Goal: Task Accomplishment & Management: Complete application form

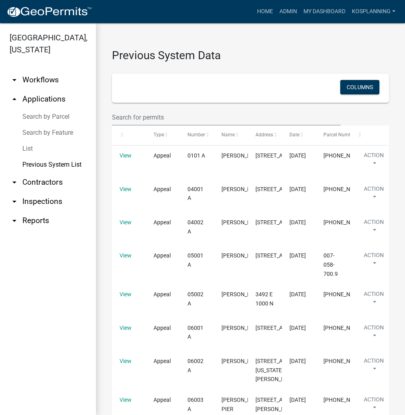
select select "3: 100"
click at [287, 10] on link "Admin" at bounding box center [288, 11] width 24 height 15
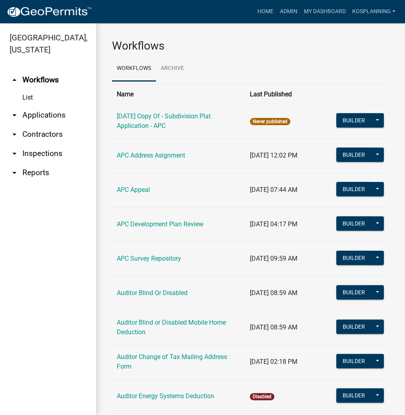
click at [51, 115] on link "arrow_drop_down Applications" at bounding box center [48, 115] width 96 height 19
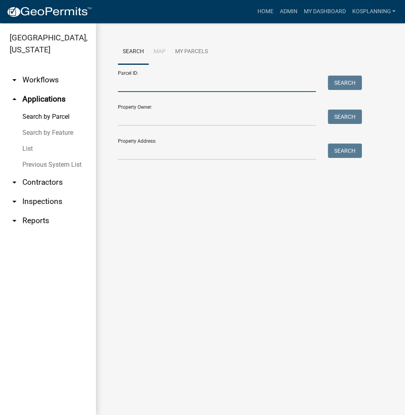
click at [136, 82] on input "Parcel ID:" at bounding box center [217, 84] width 198 height 16
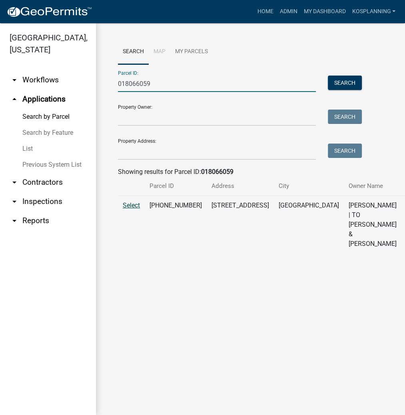
type input "018066059"
click at [132, 209] on span "Select" at bounding box center [131, 206] width 17 height 8
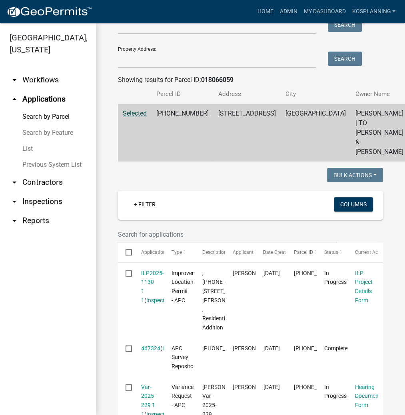
scroll to position [96, 0]
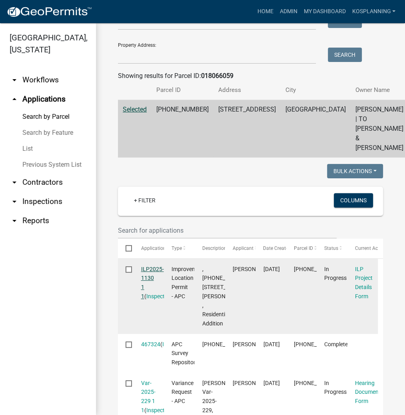
click at [158, 278] on link "ILP2025-1130 1 1" at bounding box center [152, 283] width 23 height 34
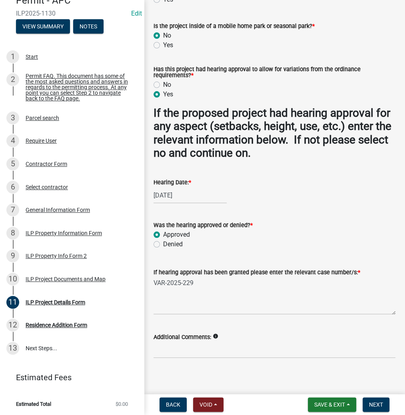
scroll to position [750, 0]
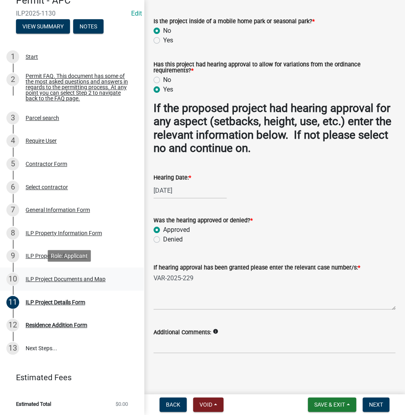
click at [74, 278] on div "ILP Project Documents and Map" at bounding box center [66, 279] width 80 height 6
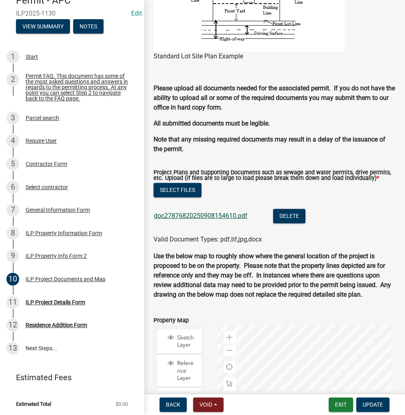
scroll to position [768, 0]
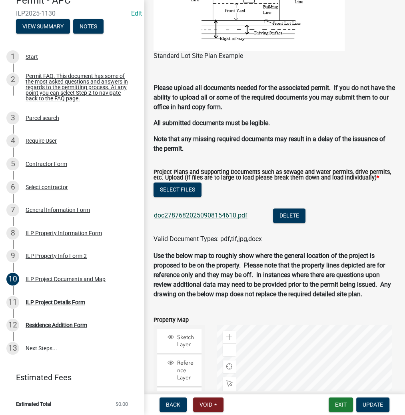
click at [215, 219] on link "doc27876820250908154610.pdf" at bounding box center [201, 216] width 94 height 8
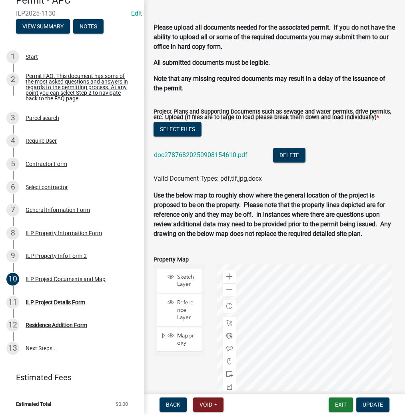
scroll to position [864, 0]
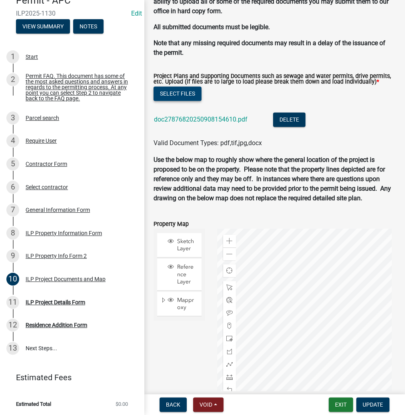
click at [192, 101] on button "Select files" at bounding box center [178, 93] width 48 height 14
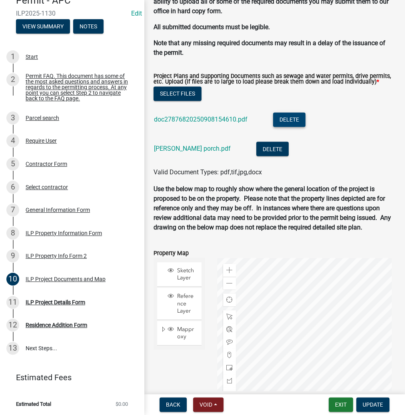
click at [297, 127] on button "Delete" at bounding box center [289, 119] width 32 height 14
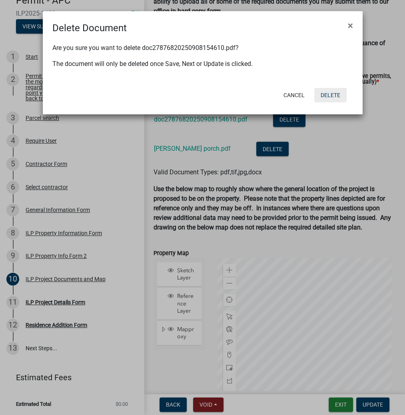
click at [330, 94] on button "Delete" at bounding box center [330, 95] width 32 height 14
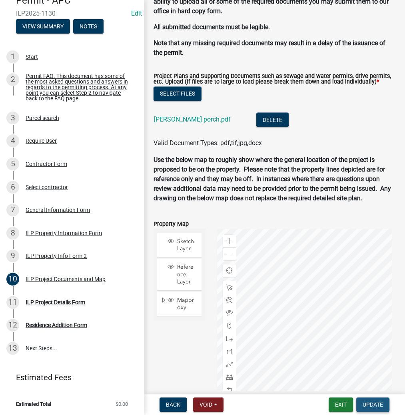
click at [372, 406] on span "Update" at bounding box center [373, 404] width 20 height 6
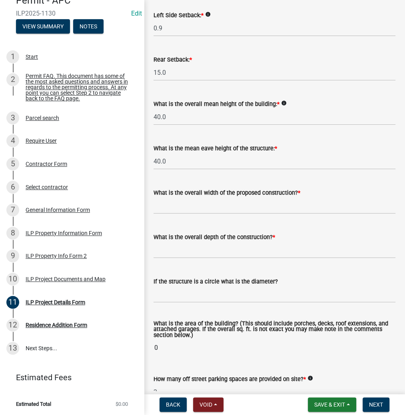
scroll to position [288, 0]
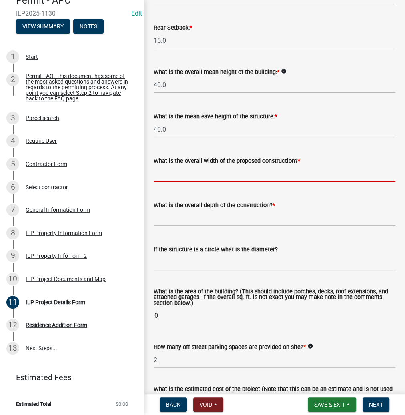
click at [189, 172] on input "text" at bounding box center [275, 174] width 242 height 16
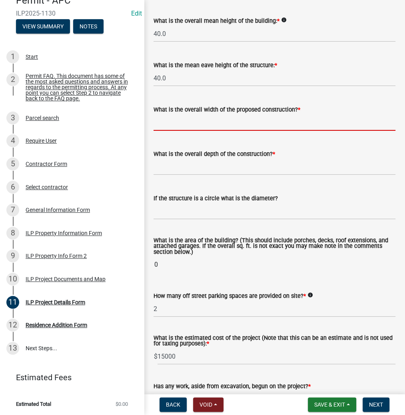
scroll to position [352, 0]
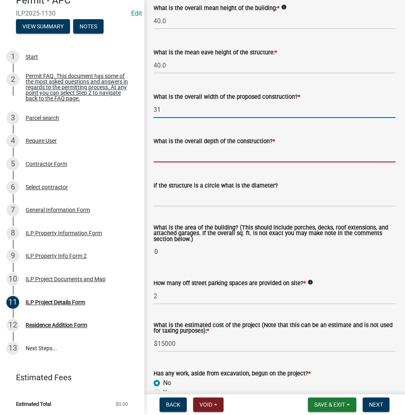
type input "31.00"
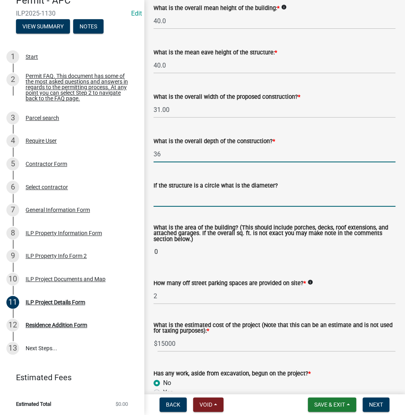
type input "36.00"
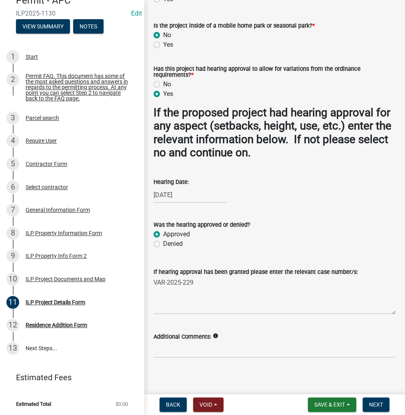
scroll to position [750, 0]
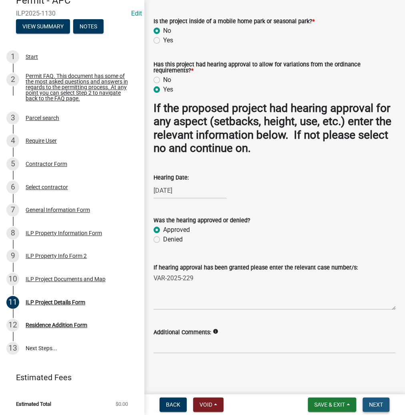
click at [377, 403] on span "Next" at bounding box center [376, 404] width 14 height 6
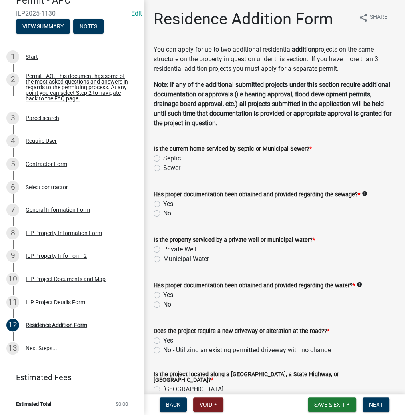
click at [163, 168] on label "Sewer" at bounding box center [171, 168] width 17 height 10
click at [163, 168] on input "Sewer" at bounding box center [165, 165] width 5 height 5
radio input "true"
drag, startPoint x: 155, startPoint y: 205, endPoint x: 154, endPoint y: 219, distance: 14.5
click at [163, 205] on label "Yes" at bounding box center [168, 204] width 10 height 10
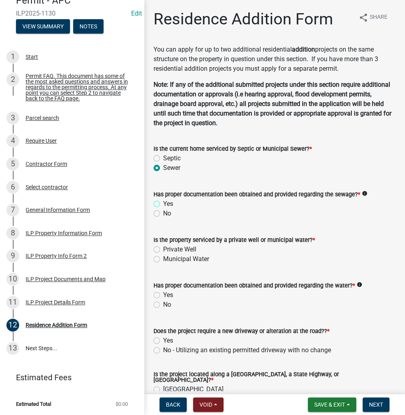
click at [163, 204] on input "Yes" at bounding box center [165, 201] width 5 height 5
radio input "true"
click at [163, 259] on label "Municipal Water" at bounding box center [186, 259] width 46 height 10
click at [163, 259] on input "Municipal Water" at bounding box center [165, 256] width 5 height 5
radio input "true"
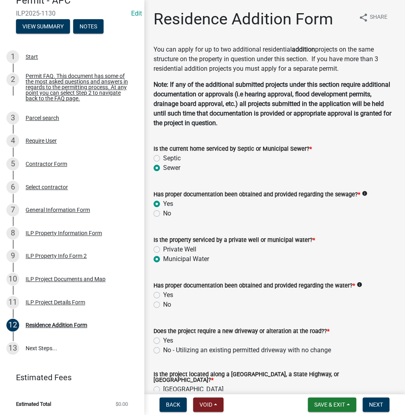
click at [163, 294] on label "Yes" at bounding box center [168, 295] width 10 height 10
click at [163, 294] on input "Yes" at bounding box center [165, 292] width 5 height 5
radio input "true"
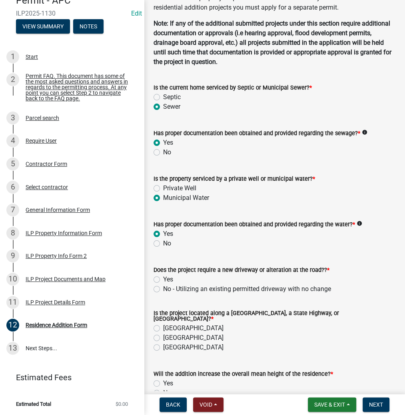
scroll to position [64, 0]
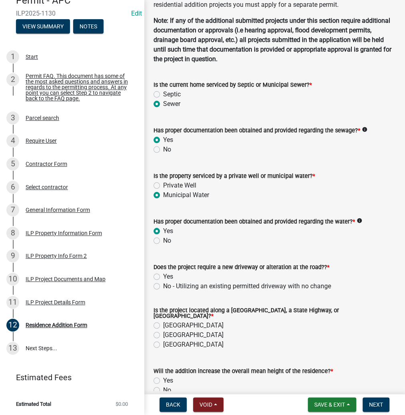
click at [163, 285] on label "No - Utilizing an existing permitted driveway with no change" at bounding box center [247, 286] width 168 height 10
click at [163, 285] on input "No - Utilizing an existing permitted driveway with no change" at bounding box center [165, 283] width 5 height 5
radio input "true"
click at [163, 333] on label "[GEOGRAPHIC_DATA]" at bounding box center [193, 335] width 60 height 10
click at [163, 333] on input "[GEOGRAPHIC_DATA]" at bounding box center [165, 332] width 5 height 5
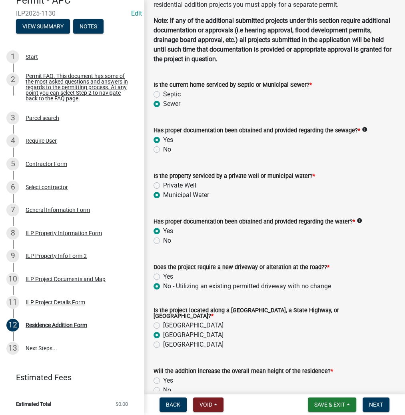
radio input "true"
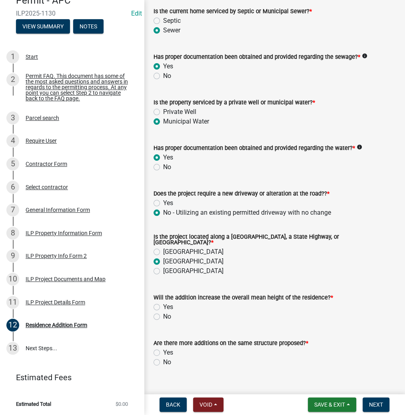
scroll to position [149, 0]
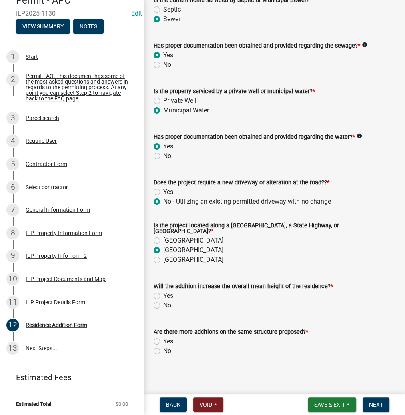
click at [163, 302] on label "No" at bounding box center [167, 306] width 8 height 10
click at [163, 302] on input "No" at bounding box center [165, 303] width 5 height 5
radio input "true"
click at [163, 347] on label "No" at bounding box center [167, 351] width 8 height 10
click at [163, 347] on input "No" at bounding box center [165, 348] width 5 height 5
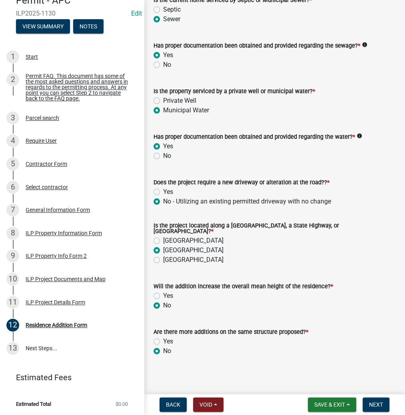
radio input "true"
click at [372, 405] on span "Next" at bounding box center [376, 404] width 14 height 6
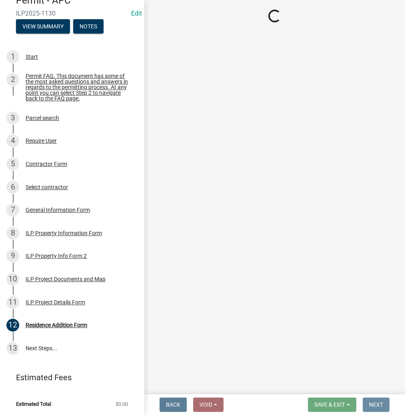
scroll to position [0, 0]
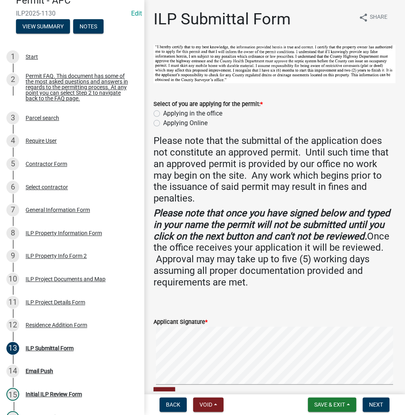
click at [163, 112] on label "Applying in the office" at bounding box center [192, 114] width 59 height 10
click at [163, 112] on input "Applying in the office" at bounding box center [165, 111] width 5 height 5
radio input "true"
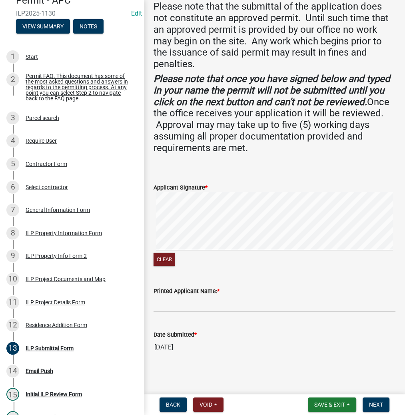
scroll to position [136, 0]
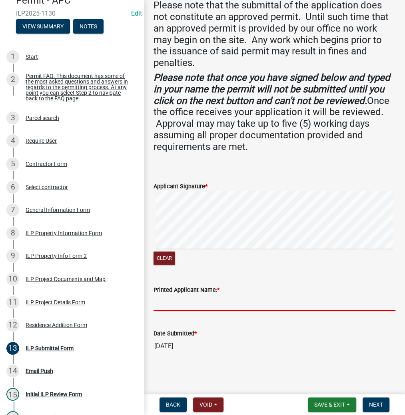
click at [169, 300] on input "Printed Applicant Name: *" at bounding box center [275, 303] width 242 height 16
type input "j"
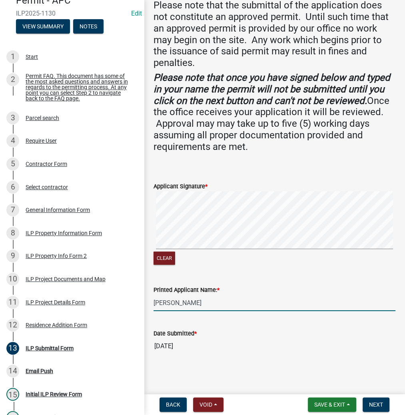
type input "[PERSON_NAME]"
click at [369, 405] on span "Next" at bounding box center [376, 404] width 14 height 6
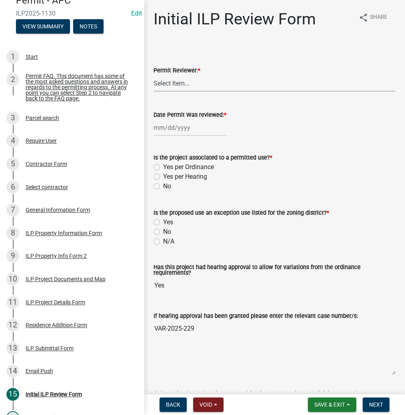
click at [188, 78] on select "Select Item... MMS LT AT CS [PERSON_NAME]" at bounding box center [275, 83] width 242 height 16
click at [154, 75] on select "Select Item... MMS LT AT CS [PERSON_NAME]" at bounding box center [275, 83] width 242 height 16
select select "c872cdc8-ca01-49f1-a213-e4b05fa58cd2"
click at [174, 128] on div at bounding box center [190, 128] width 73 height 16
select select "9"
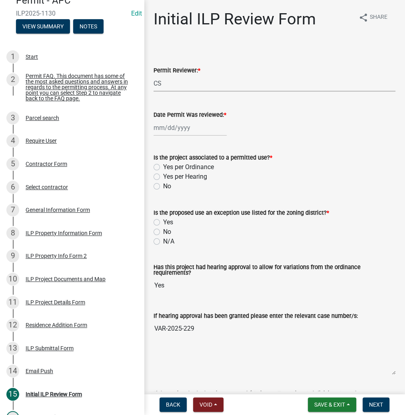
select select "2025"
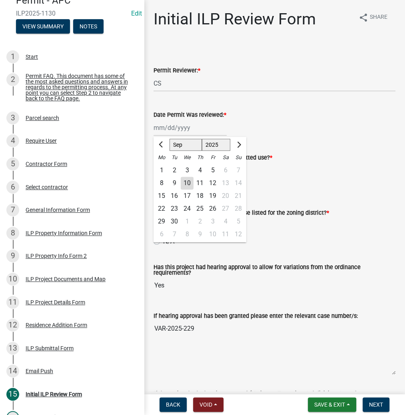
click at [184, 182] on div "10" at bounding box center [187, 183] width 13 height 13
type input "[DATE]"
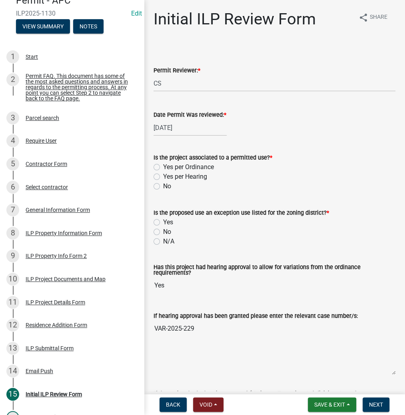
click at [163, 177] on label "Yes per Hearing" at bounding box center [185, 177] width 44 height 10
click at [163, 177] on input "Yes per Hearing" at bounding box center [165, 174] width 5 height 5
radio input "true"
click at [163, 232] on label "No" at bounding box center [167, 232] width 8 height 10
click at [163, 232] on input "No" at bounding box center [165, 229] width 5 height 5
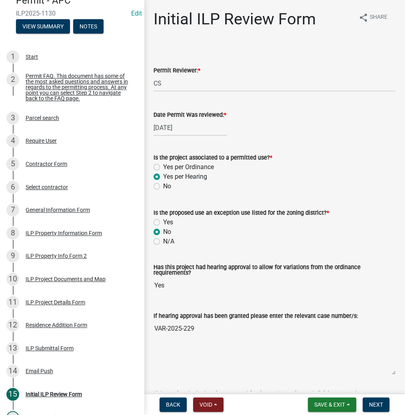
radio input "true"
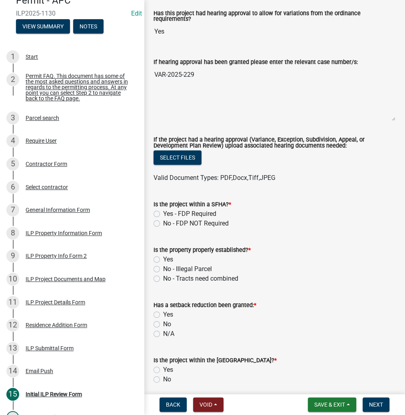
scroll to position [256, 0]
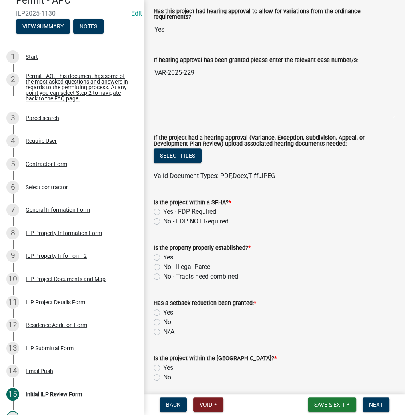
click at [163, 219] on label "No - FDP NOT Required" at bounding box center [196, 222] width 66 height 10
click at [163, 219] on input "No - FDP NOT Required" at bounding box center [165, 219] width 5 height 5
radio input "true"
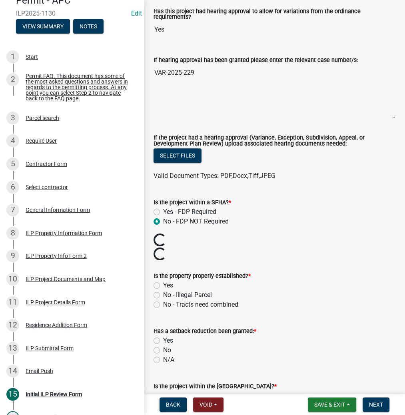
click at [163, 284] on label "Yes" at bounding box center [168, 286] width 10 height 10
click at [163, 284] on input "Yes" at bounding box center [165, 283] width 5 height 5
radio input "true"
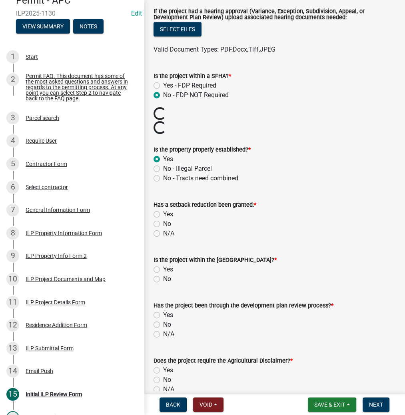
scroll to position [384, 0]
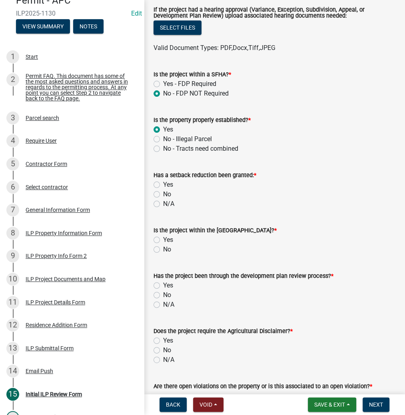
click at [163, 192] on label "No" at bounding box center [167, 195] width 8 height 10
click at [163, 192] on input "No" at bounding box center [165, 192] width 5 height 5
radio input "true"
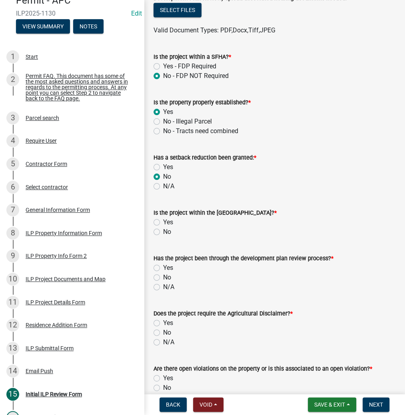
scroll to position [416, 0]
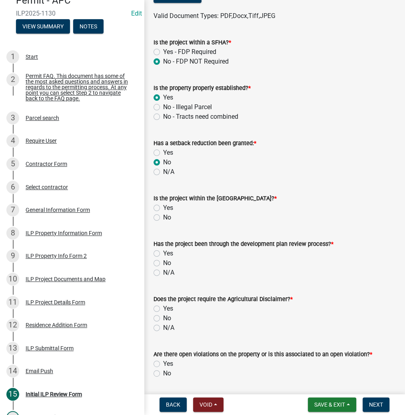
click at [163, 216] on label "No" at bounding box center [167, 218] width 8 height 10
click at [163, 216] on input "No" at bounding box center [165, 215] width 5 height 5
radio input "true"
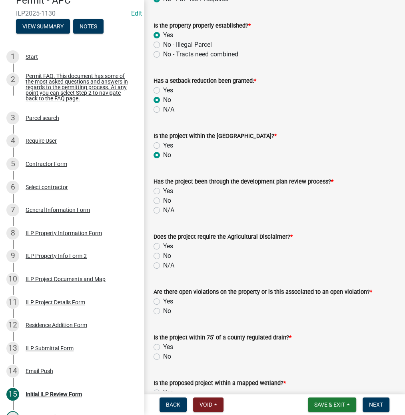
scroll to position [480, 0]
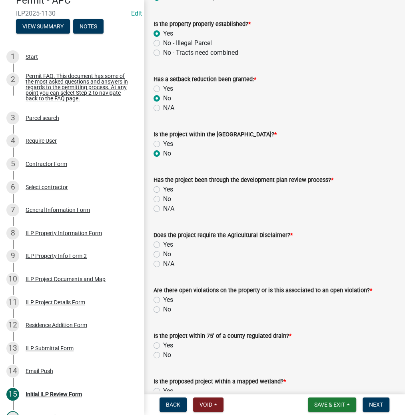
click at [163, 198] on label "No" at bounding box center [167, 199] width 8 height 10
click at [163, 198] on input "No" at bounding box center [165, 196] width 5 height 5
radio input "true"
click at [163, 253] on label "No" at bounding box center [167, 255] width 8 height 10
click at [163, 253] on input "No" at bounding box center [165, 252] width 5 height 5
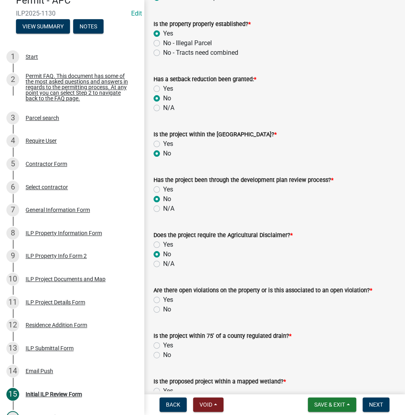
radio input "true"
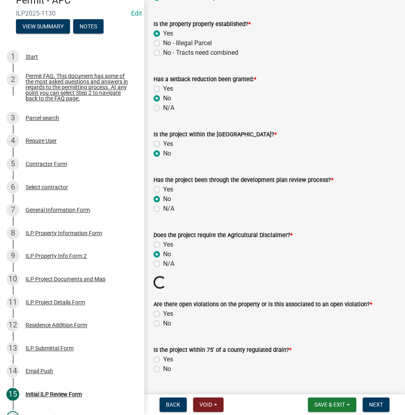
scroll to position [544, 0]
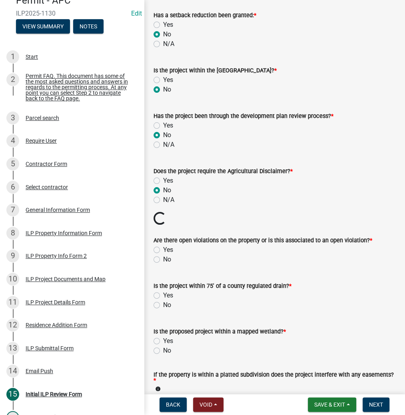
click at [157, 259] on wm-data-entity-input-list "Permit Reviewer: * Select Item... MMS LT AT CS [PERSON_NAME] Date Permit Was re…" at bounding box center [275, 91] width 242 height 1180
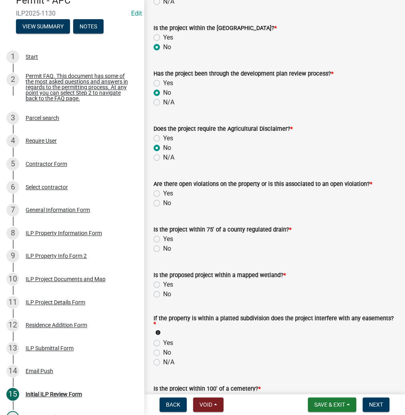
scroll to position [640, 0]
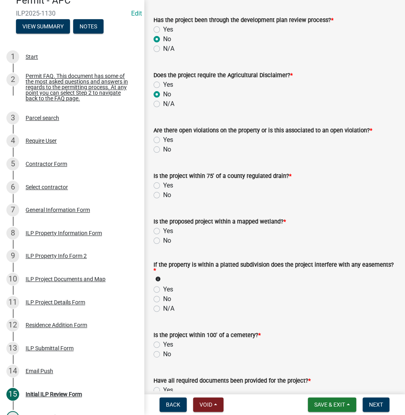
click at [163, 148] on label "No" at bounding box center [167, 150] width 8 height 10
click at [163, 148] on input "No" at bounding box center [165, 147] width 5 height 5
radio input "true"
click at [163, 196] on label "No" at bounding box center [167, 195] width 8 height 10
click at [163, 196] on input "No" at bounding box center [165, 192] width 5 height 5
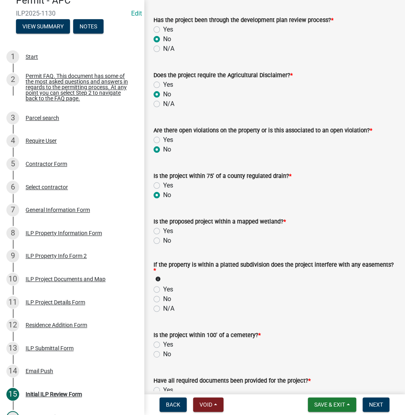
radio input "true"
click at [163, 241] on label "No" at bounding box center [167, 241] width 8 height 10
click at [163, 241] on input "No" at bounding box center [165, 238] width 5 height 5
radio input "true"
click at [163, 296] on label "No" at bounding box center [167, 299] width 8 height 10
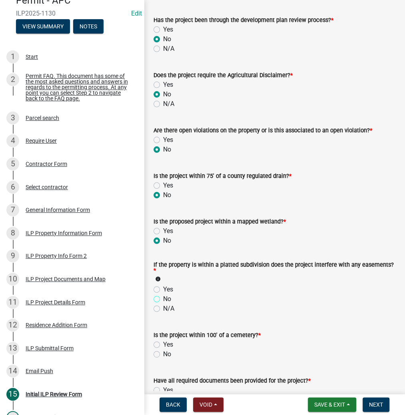
click at [163, 296] on input "No" at bounding box center [165, 296] width 5 height 5
radio input "true"
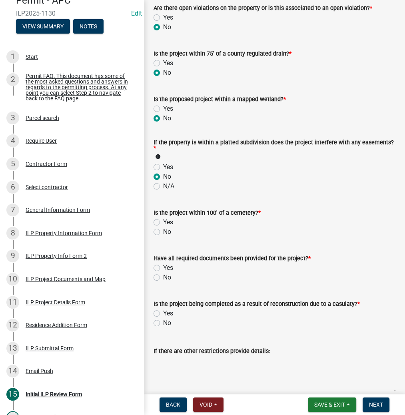
scroll to position [768, 0]
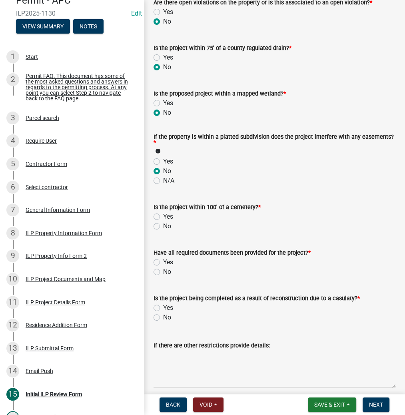
click at [163, 223] on label "No" at bounding box center [167, 227] width 8 height 10
click at [163, 223] on input "No" at bounding box center [165, 224] width 5 height 5
radio input "true"
click at [163, 262] on label "Yes" at bounding box center [168, 263] width 10 height 10
click at [163, 262] on input "Yes" at bounding box center [165, 260] width 5 height 5
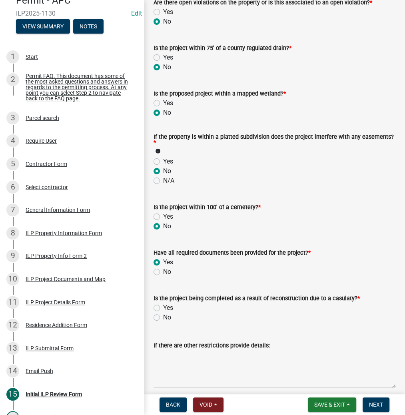
radio input "true"
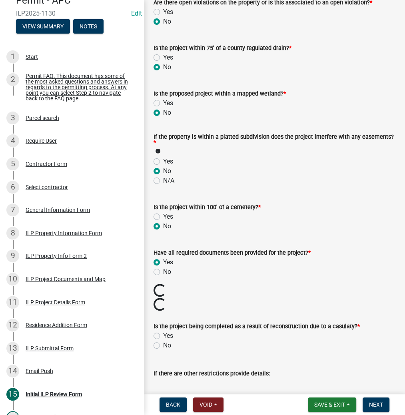
scroll to position [864, 0]
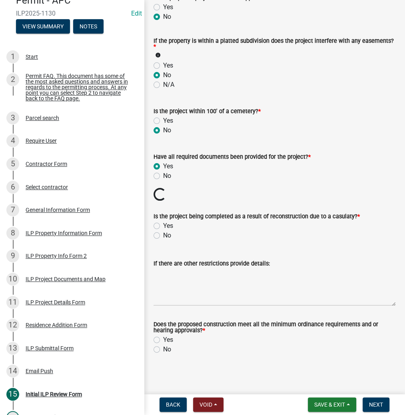
click at [163, 235] on label "No" at bounding box center [167, 236] width 8 height 10
click at [163, 235] on input "No" at bounding box center [165, 233] width 5 height 5
radio input "true"
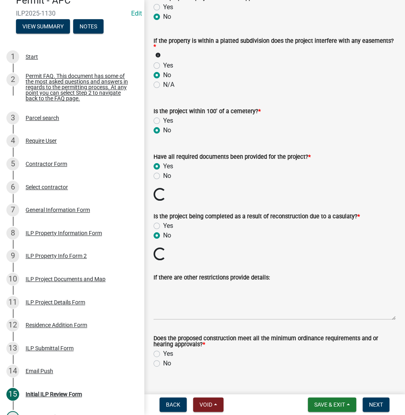
scroll to position [865, 0]
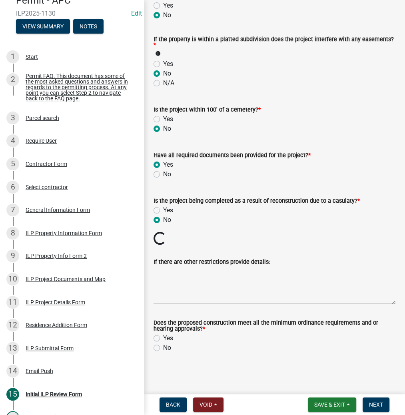
click at [163, 337] on label "Yes" at bounding box center [168, 338] width 10 height 10
click at [163, 337] on input "Yes" at bounding box center [165, 335] width 5 height 5
radio input "true"
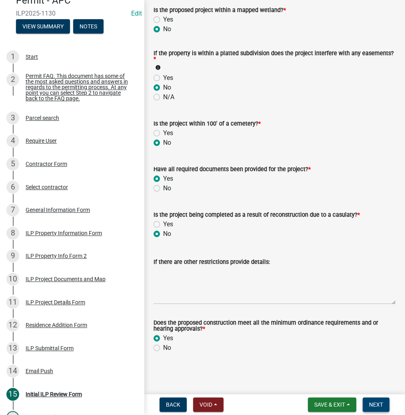
scroll to position [851, 0]
click at [374, 406] on span "Next" at bounding box center [376, 404] width 14 height 6
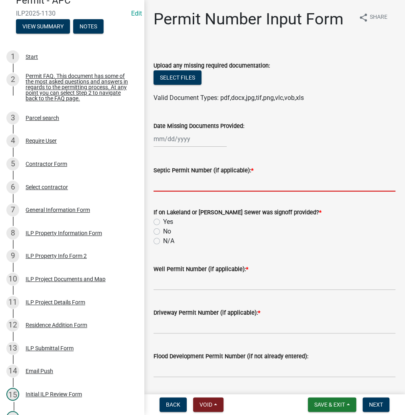
click at [181, 179] on input "Septic Permit Number (if applicable): *" at bounding box center [275, 183] width 242 height 16
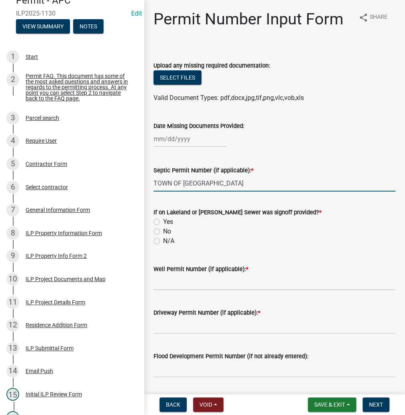
type input "TOWN OF [GEOGRAPHIC_DATA]"
click at [163, 231] on label "No" at bounding box center [167, 232] width 8 height 10
click at [163, 231] on input "No" at bounding box center [165, 229] width 5 height 5
radio input "true"
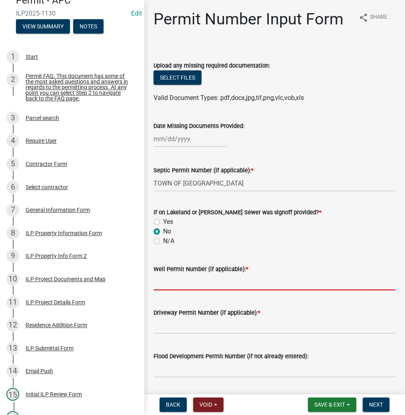
click at [164, 283] on input "Well Permit Number (if applicable): *" at bounding box center [275, 282] width 242 height 16
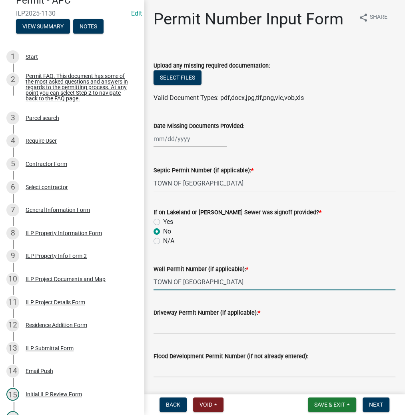
type input "TOWN OF [GEOGRAPHIC_DATA]"
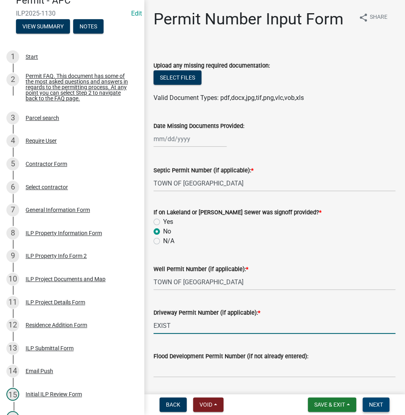
type input "EXIST"
click at [372, 406] on span "Next" at bounding box center [376, 404] width 14 height 6
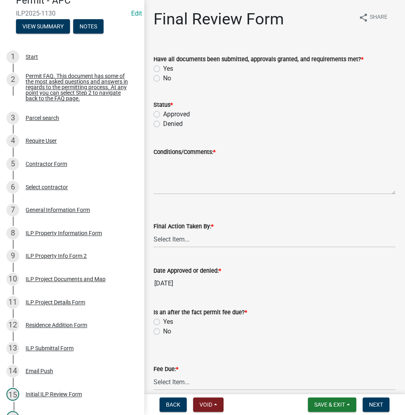
click at [163, 70] on label "Yes" at bounding box center [168, 69] width 10 height 10
click at [163, 69] on input "Yes" at bounding box center [165, 66] width 5 height 5
radio input "true"
click at [163, 68] on label "Yes" at bounding box center [168, 69] width 10 height 10
click at [163, 68] on input "Yes" at bounding box center [165, 66] width 5 height 5
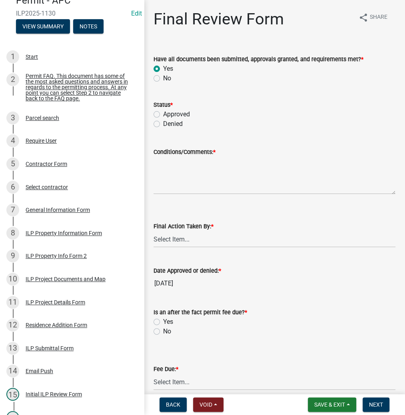
click at [163, 113] on label "Approved" at bounding box center [176, 115] width 27 height 10
click at [163, 113] on input "Approved" at bounding box center [165, 112] width 5 height 5
radio input "true"
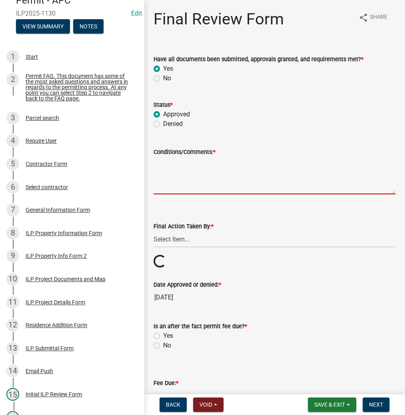
click at [173, 171] on textarea "Conditions/Comments: *" at bounding box center [275, 176] width 242 height 38
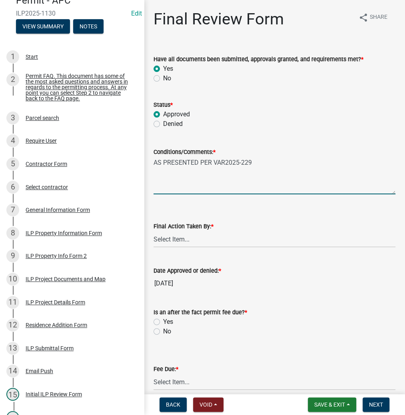
type textarea "AS PRESENTED PER VAR2025-229"
drag, startPoint x: 194, startPoint y: 237, endPoint x: 196, endPoint y: 246, distance: 9.7
click at [194, 237] on select "Select Item... MMS LT AT CS [PERSON_NAME]" at bounding box center [275, 239] width 242 height 16
click at [154, 231] on select "Select Item... MMS LT AT CS [PERSON_NAME]" at bounding box center [275, 239] width 242 height 16
click at [173, 236] on select "Select Item... MMS LT AT CS [PERSON_NAME]" at bounding box center [275, 239] width 242 height 16
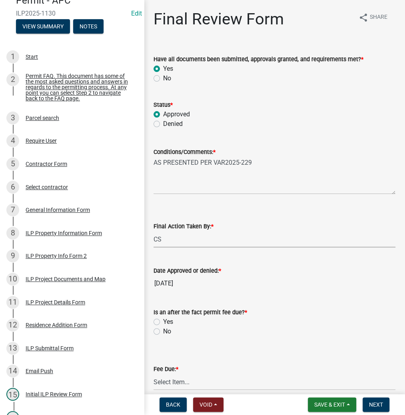
click at [154, 231] on select "Select Item... MMS LT AT CS [PERSON_NAME]" at bounding box center [275, 239] width 242 height 16
select select "c872cdc8-ca01-49f1-a213-e4b05fa58cd2"
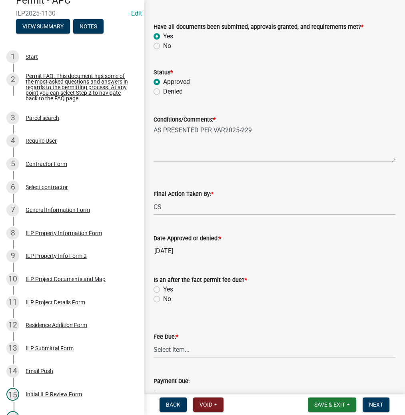
scroll to position [96, 0]
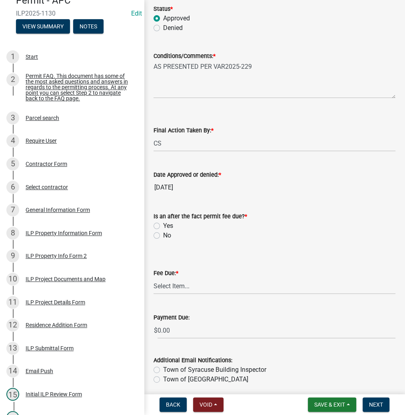
click at [163, 236] on label "No" at bounding box center [167, 236] width 8 height 10
click at [163, 236] on input "No" at bounding box center [165, 233] width 5 height 5
radio input "true"
click at [179, 283] on select "Select Item... N/A $10.00 $25.00 $125.00 $250 $500 $500 + $10.00 for every 10 s…" at bounding box center [275, 286] width 242 height 16
click at [154, 278] on select "Select Item... N/A $10.00 $25.00 $125.00 $250 $500 $500 + $10.00 for every 10 s…" at bounding box center [275, 286] width 242 height 16
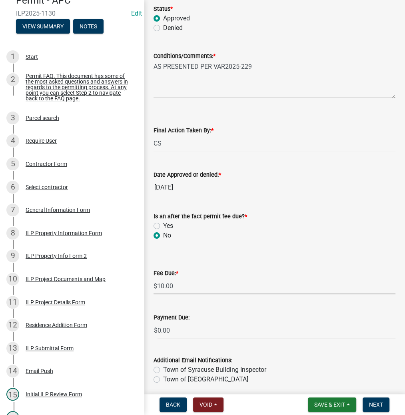
select select "6f482d1d-eb35-47e6-92b0-143404755581"
click at [376, 406] on span "Next" at bounding box center [376, 404] width 14 height 6
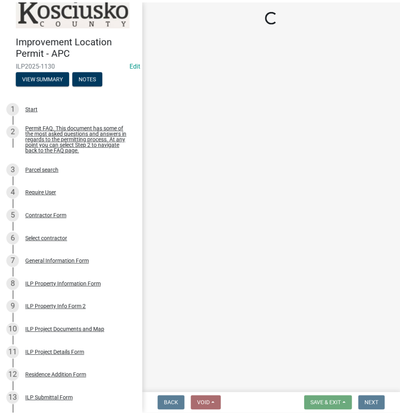
scroll to position [0, 0]
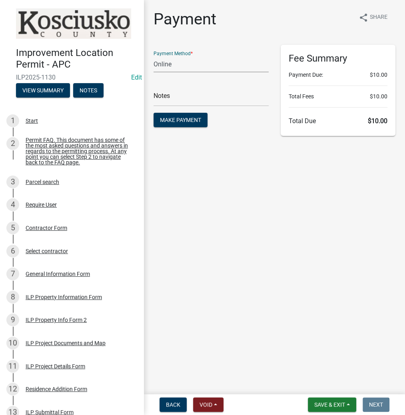
click at [198, 64] on select "Credit Card POS Check Cash Online" at bounding box center [211, 64] width 115 height 16
select select "0: 2"
click at [154, 56] on select "Credit Card POS Check Cash Online" at bounding box center [211, 64] width 115 height 16
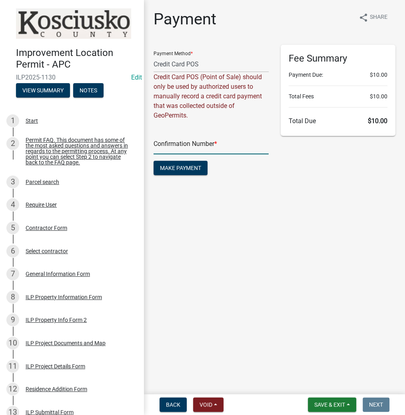
click at [182, 143] on input "text" at bounding box center [211, 146] width 115 height 16
paste input "14950952"
type input "14950952"
click at [193, 166] on span "Make Payment" at bounding box center [180, 168] width 41 height 6
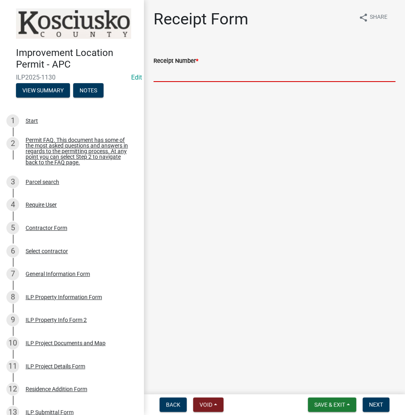
click at [202, 77] on input "Receipt Number *" at bounding box center [275, 74] width 242 height 16
paste input "14950952"
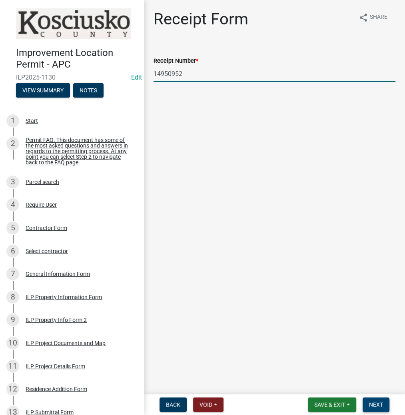
type input "14950952"
click at [374, 404] on span "Next" at bounding box center [376, 404] width 14 height 6
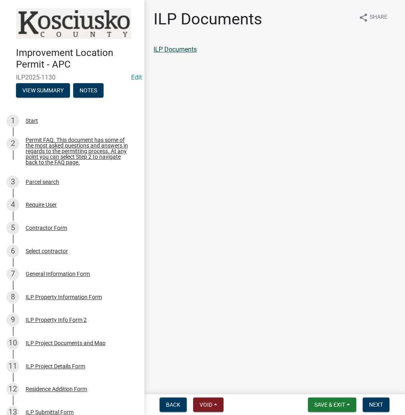
click at [174, 53] on link "ILP Documents" at bounding box center [175, 50] width 43 height 8
click at [379, 405] on span "Next" at bounding box center [376, 404] width 14 height 6
